Goal: Browse casually

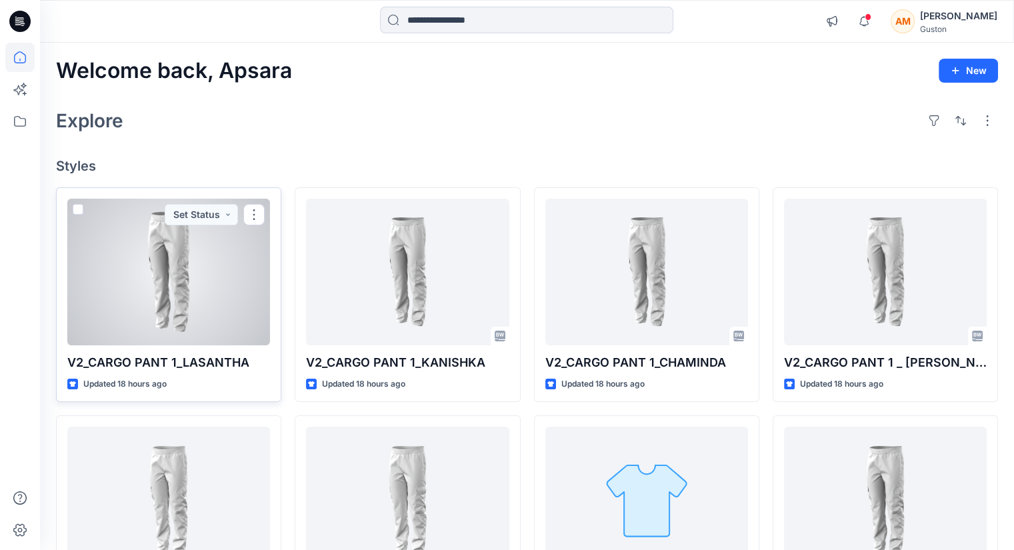
click at [196, 315] on div at bounding box center [168, 272] width 203 height 147
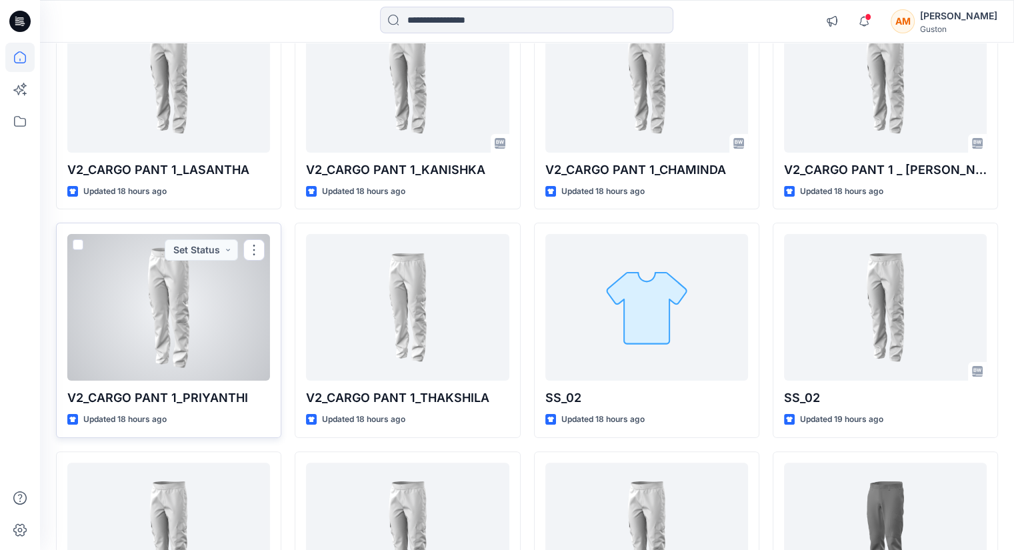
scroll to position [200, 0]
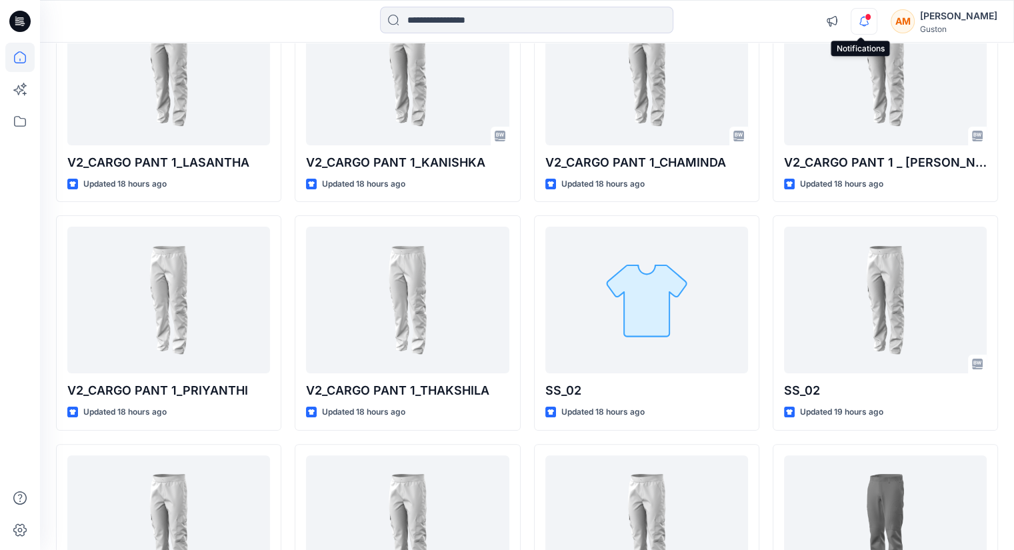
click at [858, 21] on icon "button" at bounding box center [863, 21] width 25 height 27
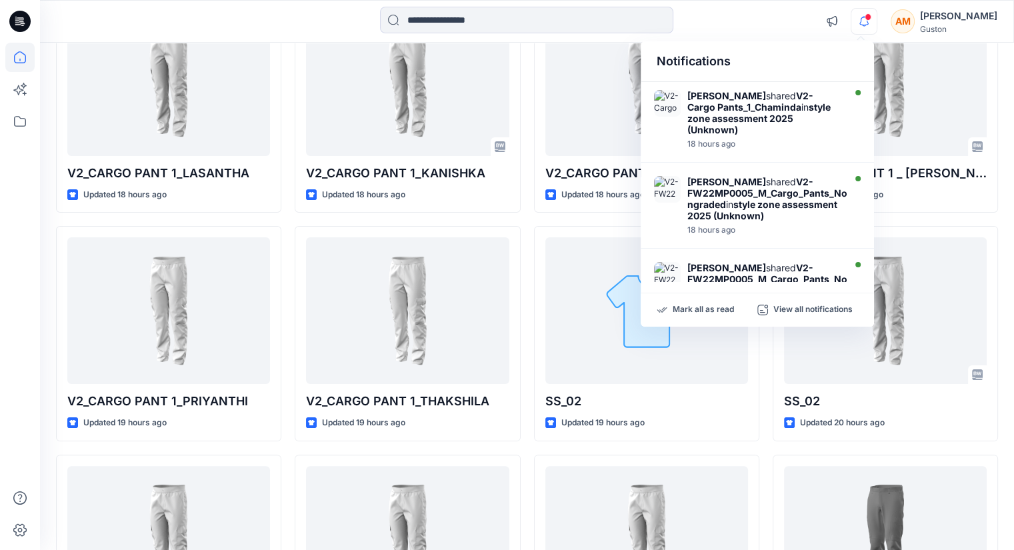
scroll to position [0, 0]
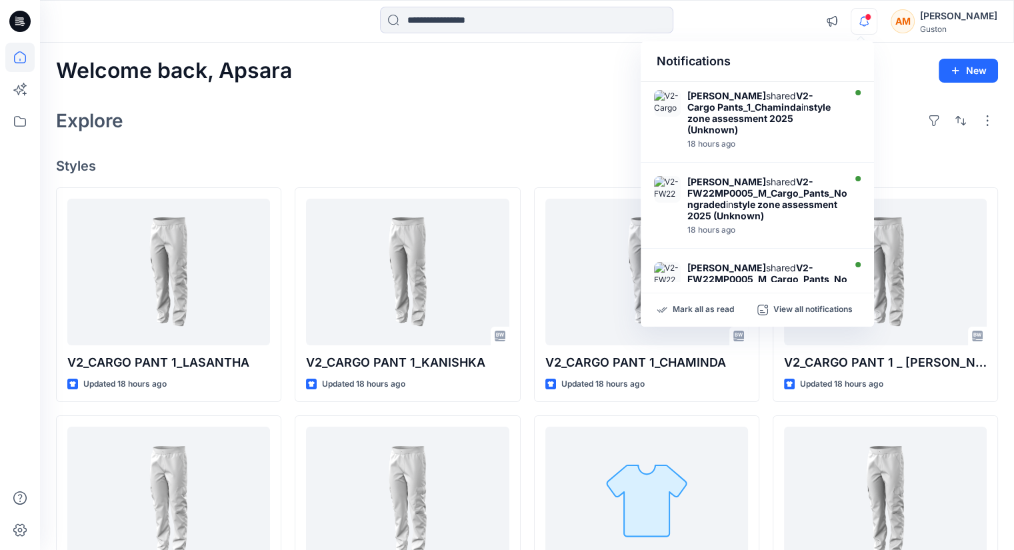
click at [892, 71] on div "Welcome back, Apsara New" at bounding box center [527, 71] width 942 height 25
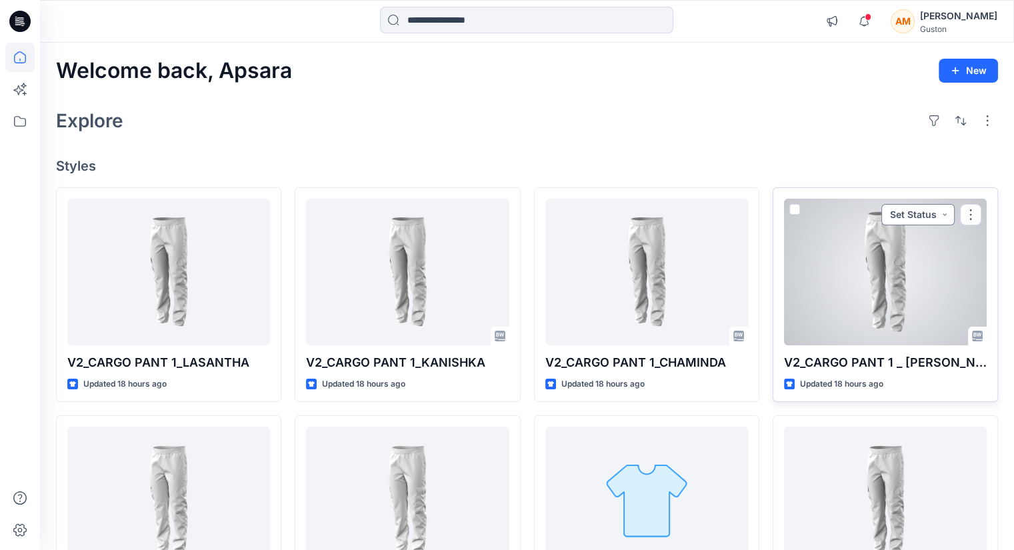
click at [942, 209] on button "Set Status" at bounding box center [917, 214] width 73 height 21
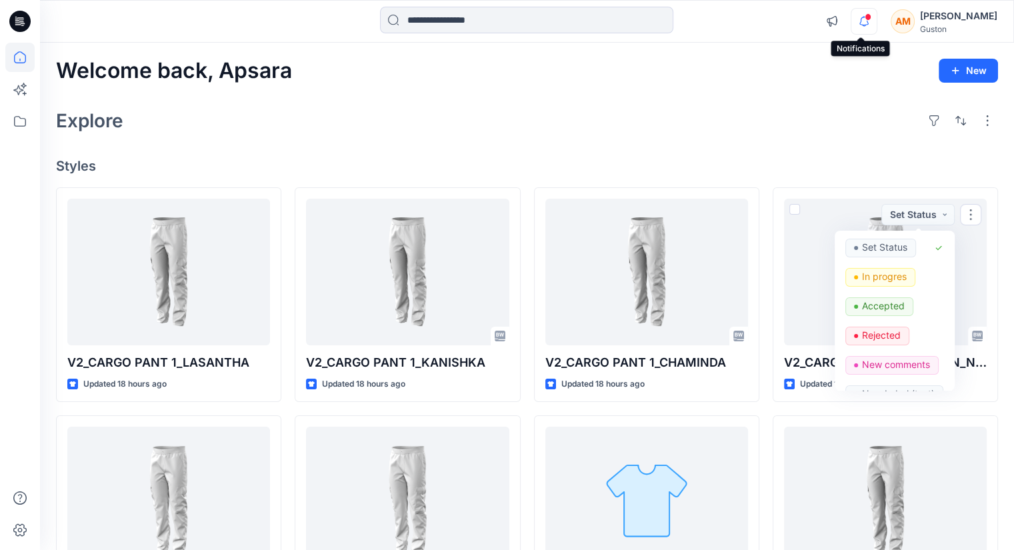
click at [854, 26] on icon "button" at bounding box center [863, 21] width 25 height 27
